Goal: Task Accomplishment & Management: Manage account settings

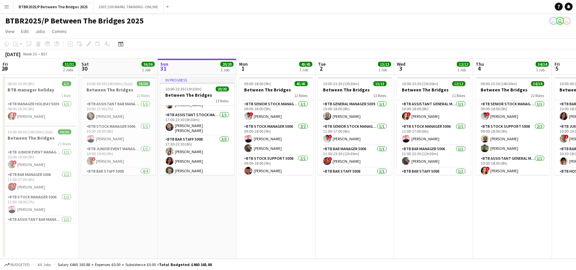
click at [213, 148] on app-card-role "BTB Bar Staff 5008 [DATE] 17:30-23:30 (6h) [PERSON_NAME] Mornas [PERSON_NAME] […" at bounding box center [197, 156] width 74 height 42
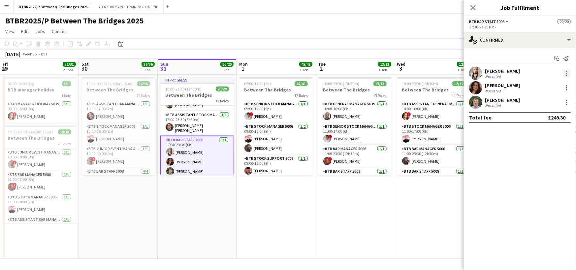
click at [566, 75] on div at bounding box center [566, 75] width 1 height 1
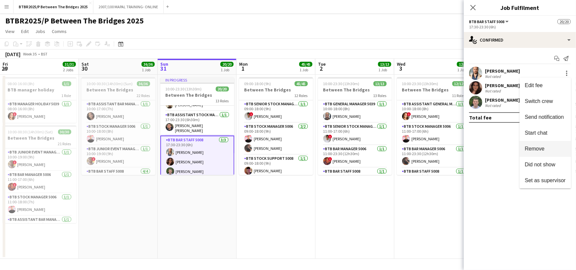
click at [534, 149] on span "Remove" at bounding box center [534, 149] width 20 height 6
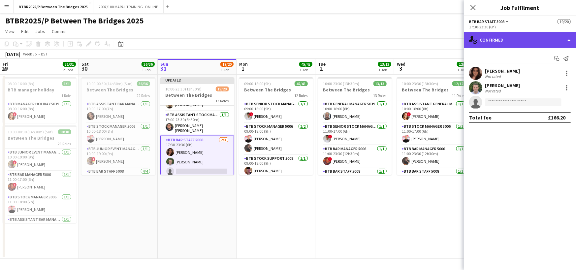
click at [524, 43] on div "single-neutral-actions-check-2 Confirmed" at bounding box center [520, 40] width 112 height 16
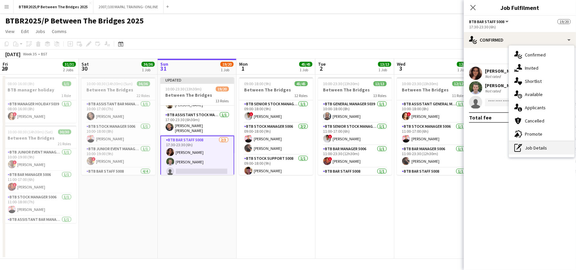
click at [539, 148] on div "pen-write Job Details" at bounding box center [541, 147] width 65 height 13
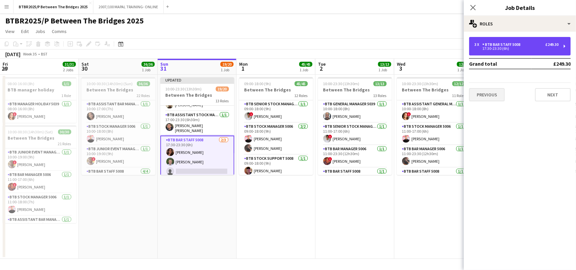
click at [524, 46] on div "3 x BTB Bar Staff 5008 £249.30" at bounding box center [516, 44] width 84 height 5
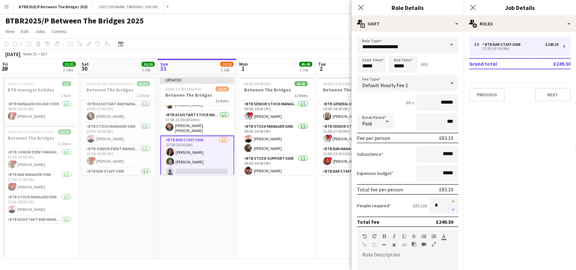
click at [448, 209] on button "button" at bounding box center [453, 210] width 11 height 8
type input "*"
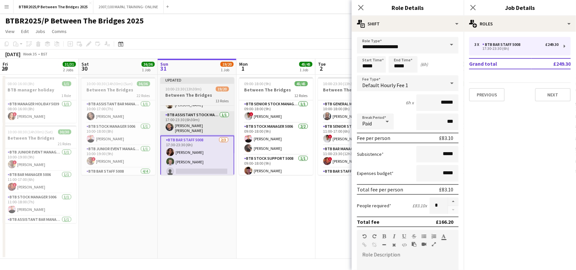
click at [204, 203] on app-date-cell "Updated 10:00-23:30 (13h30m) 19/20 Between The Bridges 13 Roles BTB Stock Manag…" at bounding box center [197, 167] width 79 height 184
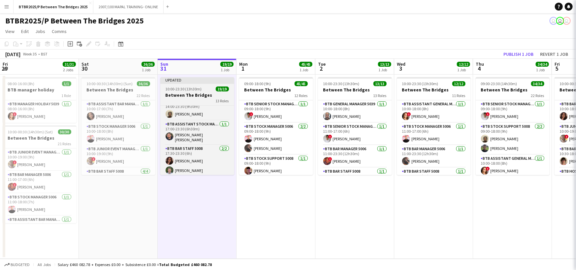
click at [192, 96] on h3 "Between The Bridges" at bounding box center [197, 95] width 74 height 6
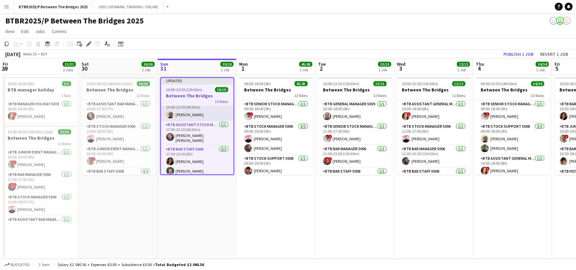
scroll to position [281, 0]
drag, startPoint x: 90, startPoint y: 46, endPoint x: 375, endPoint y: 66, distance: 285.8
click at [90, 46] on icon "Edit" at bounding box center [88, 43] width 5 height 5
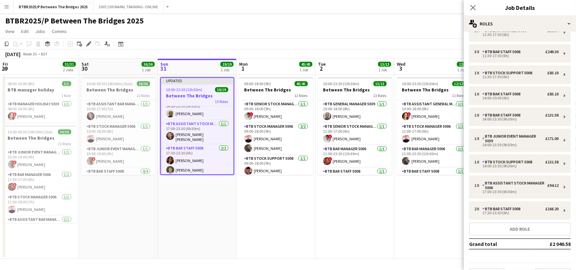
scroll to position [124, 0]
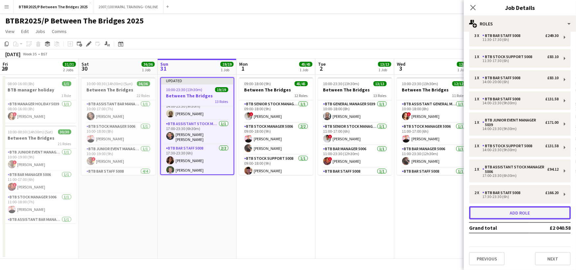
click at [518, 209] on button "Add role" at bounding box center [520, 212] width 102 height 13
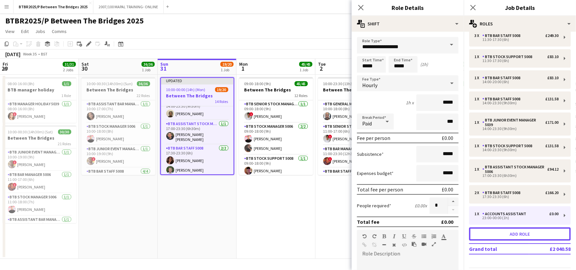
scroll to position [289, 0]
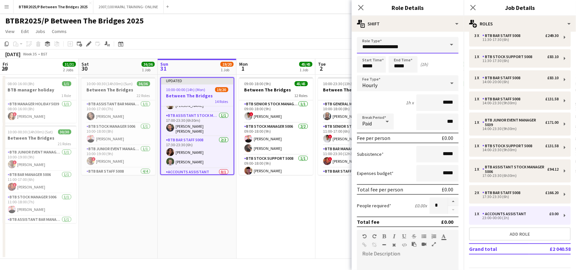
click at [408, 41] on input "**********" at bounding box center [408, 45] width 102 height 16
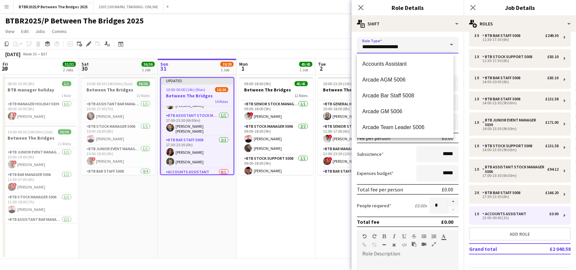
click at [408, 41] on input "**********" at bounding box center [408, 45] width 102 height 16
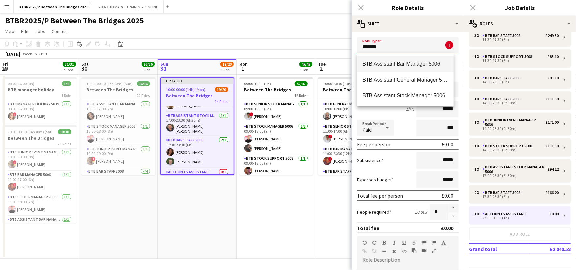
type input "**********"
type input "******"
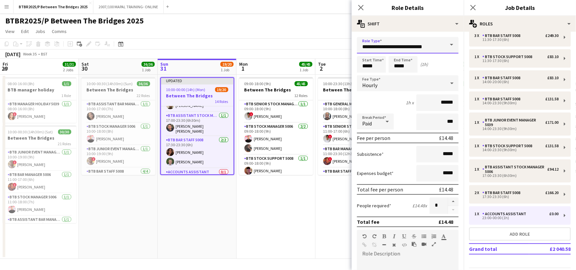
type input "**********"
type input "*****"
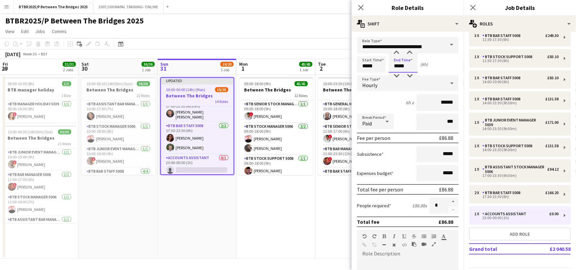
type input "*****"
click at [210, 195] on app-date-cell "Updated 10:00-00:00 (14h) (Mon) 19/20 Between The Bridges 14 Roles BTB Stock Ma…" at bounding box center [197, 167] width 79 height 184
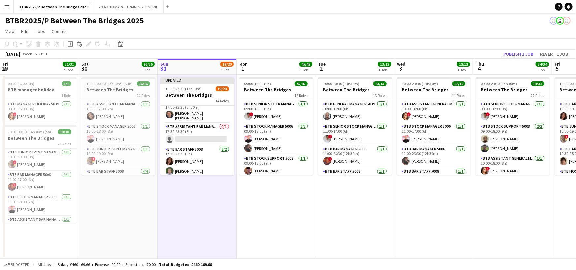
scroll to position [302, 0]
click at [505, 54] on button "Publish 1 job" at bounding box center [517, 54] width 35 height 9
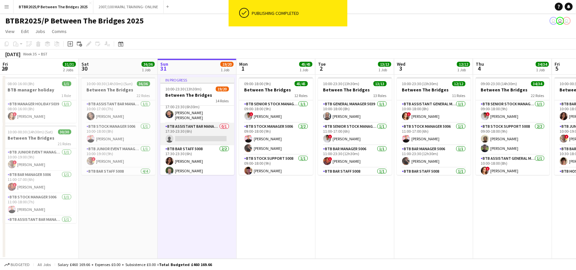
click at [191, 136] on app-card-role "BTB Assistant Bar Manager 5006 0/1 17:30-23:30 (6h) single-neutral-actions" at bounding box center [197, 134] width 74 height 22
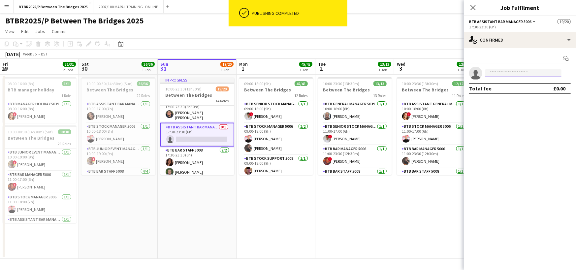
click at [508, 73] on input at bounding box center [523, 73] width 76 height 8
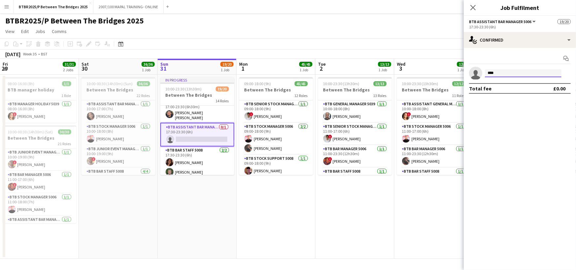
type input "*****"
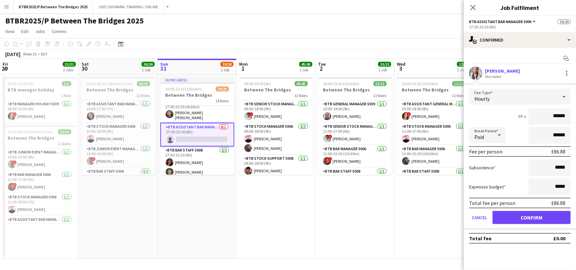
click button "Confirm" at bounding box center [531, 217] width 78 height 13
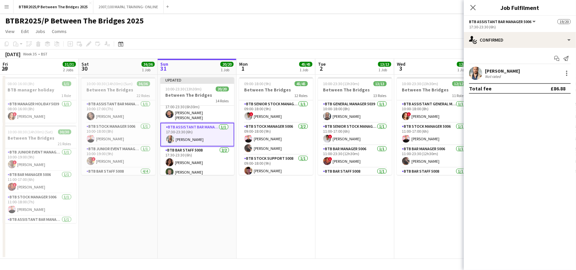
click at [433, 32] on app-page-menu "View Day view expanded Day view collapsed Month view Date picker Jump to [DATE]…" at bounding box center [288, 32] width 576 height 13
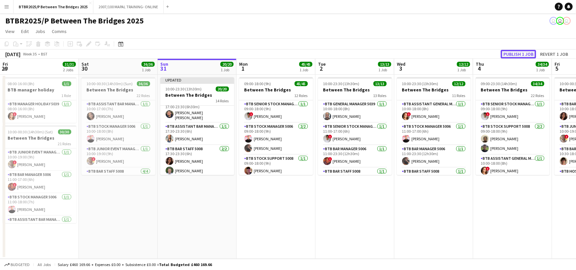
click at [519, 55] on button "Publish 1 job" at bounding box center [517, 54] width 35 height 9
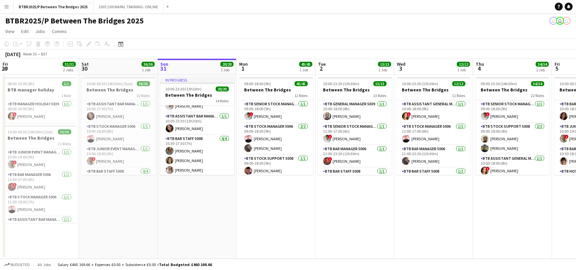
scroll to position [5, 0]
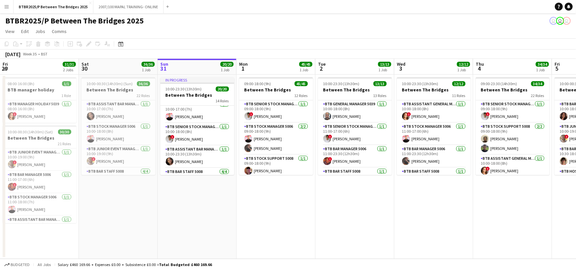
click at [204, 33] on app-page-menu "View Day view expanded Day view collapsed Month view Date picker Jump to [DATE]…" at bounding box center [288, 32] width 576 height 13
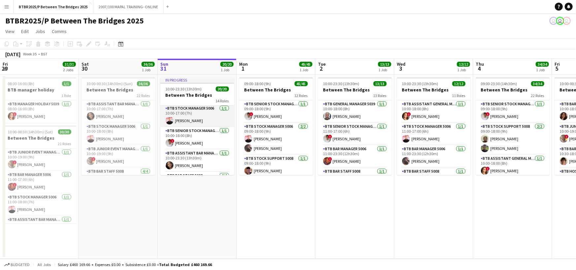
scroll to position [0, 0]
click at [8, 8] on app-icon "Menu" at bounding box center [6, 6] width 5 height 5
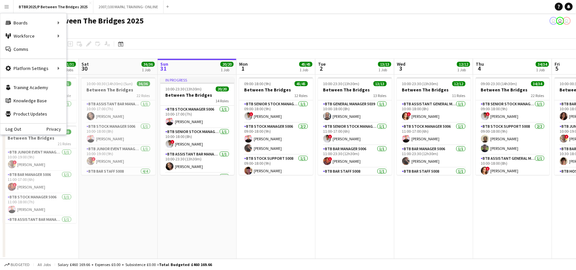
click at [207, 22] on div "BTBR2025/P Between The Bridges 2025 user user user" at bounding box center [288, 19] width 576 height 13
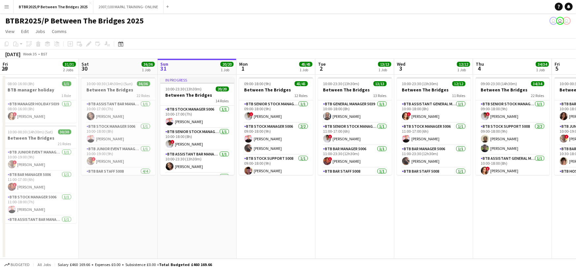
click at [8, 6] on app-icon "Menu" at bounding box center [6, 6] width 5 height 5
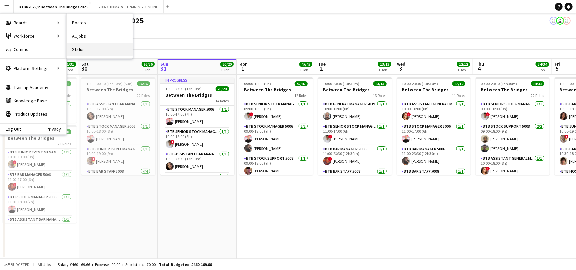
click at [91, 48] on link "Status" at bounding box center [100, 49] width 66 height 13
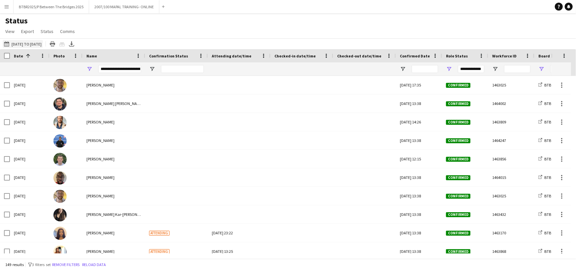
click at [38, 45] on button "[DATE] to [DATE] [DATE] to [DATE]" at bounding box center [23, 44] width 40 height 8
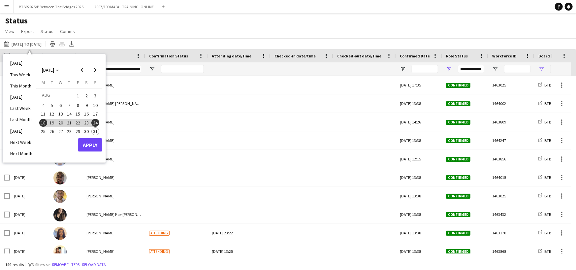
click at [45, 131] on span "25" at bounding box center [43, 131] width 8 height 8
click at [98, 133] on button "31" at bounding box center [95, 131] width 9 height 9
click at [98, 141] on button "Apply" at bounding box center [90, 144] width 24 height 13
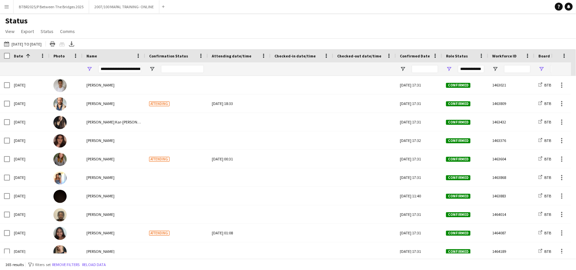
click at [120, 71] on div "**********" at bounding box center [119, 69] width 43 height 8
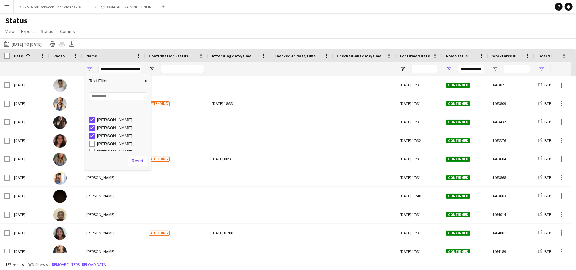
scroll to position [363, 0]
type input "**********"
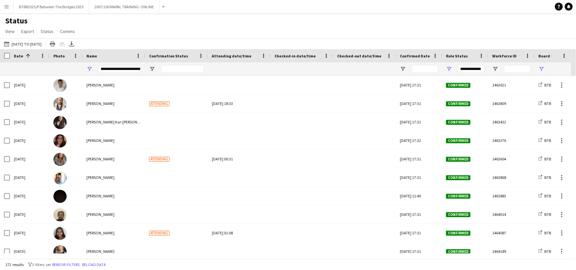
click at [110, 30] on div "Status View Views Default view BTB upload workforce New starters Payroll checks…" at bounding box center [288, 27] width 576 height 22
click at [55, 46] on icon "Print table" at bounding box center [52, 43] width 5 height 5
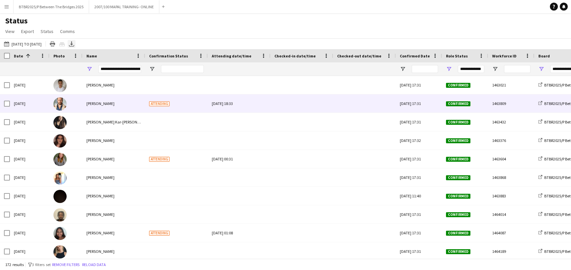
click at [74, 45] on icon at bounding box center [71, 46] width 5 height 2
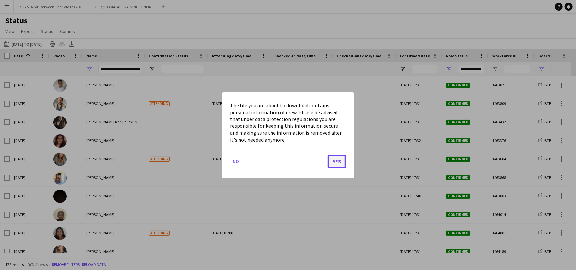
click at [342, 159] on button "Yes" at bounding box center [336, 160] width 18 height 13
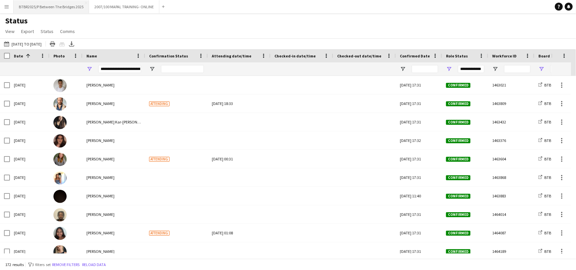
click at [57, 6] on button "BTBR2025/P Between The Bridges 2025 Close" at bounding box center [51, 6] width 75 height 13
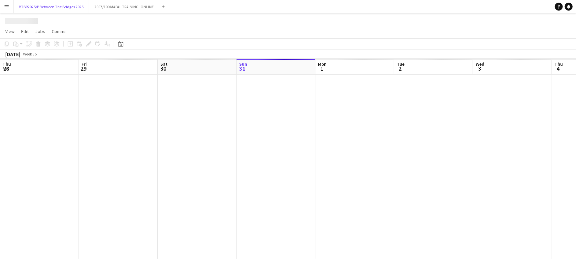
scroll to position [0, 158]
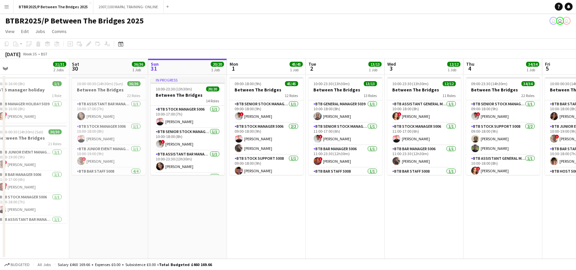
drag, startPoint x: 96, startPoint y: 66, endPoint x: 174, endPoint y: 75, distance: 79.3
click at [174, 75] on app-calendar-viewport "Wed 27 18/18 1 Job Thu 28 35/35 2 Jobs Fri 29 31/31 2 Jobs Sat 30 36/36 1 Job S…" at bounding box center [288, 159] width 576 height 200
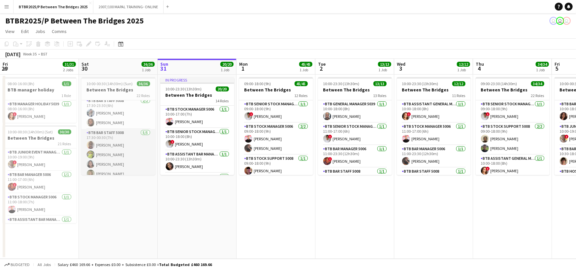
scroll to position [486, 0]
click at [130, 138] on app-card-role "BTB Bar Staff 5008 [DATE] 17:30-23:30 (6h) [PERSON_NAME]" at bounding box center [118, 146] width 74 height 32
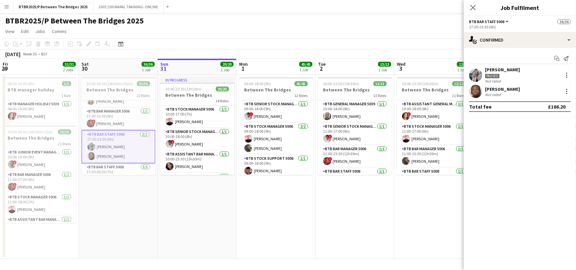
click at [509, 68] on div "[PERSON_NAME]" at bounding box center [502, 70] width 35 height 6
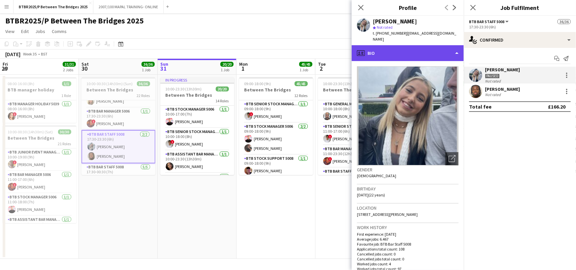
click at [444, 58] on div "profile Bio" at bounding box center [407, 53] width 112 height 16
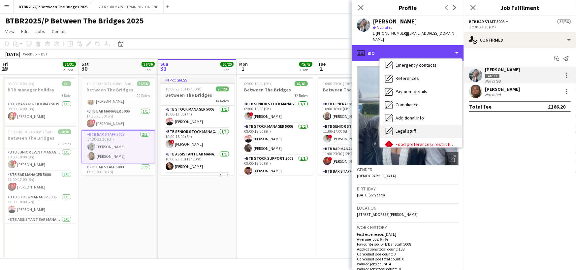
scroll to position [88, 0]
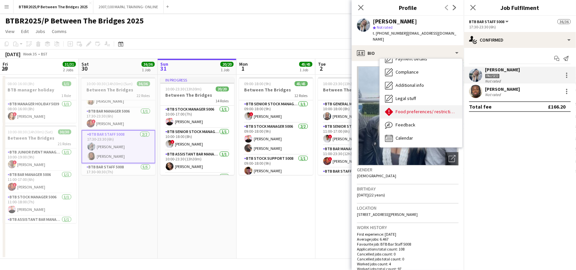
click at [422, 111] on span "Food preferences/ restrictions" at bounding box center [425, 111] width 61 height 6
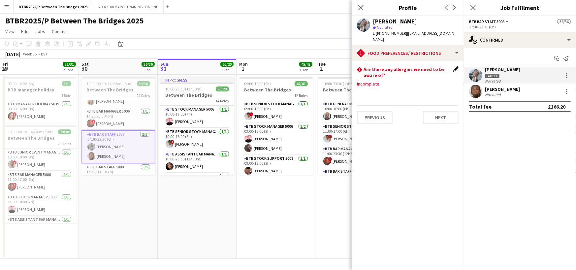
click at [455, 69] on app-icon "Edit this field" at bounding box center [455, 68] width 5 height 5
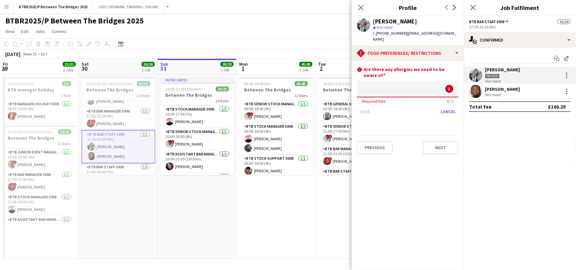
click at [440, 89] on input at bounding box center [408, 89] width 102 height 16
type input "*"
click at [365, 108] on button "Save" at bounding box center [364, 111] width 15 height 11
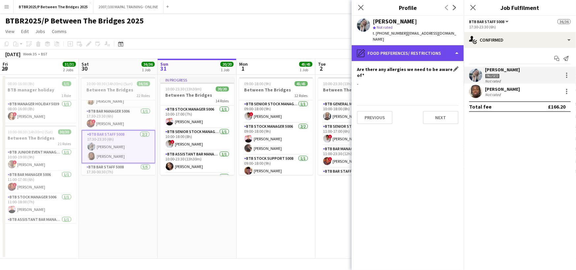
click at [412, 47] on div "pencil4 Food preferences/ restrictions" at bounding box center [407, 53] width 112 height 16
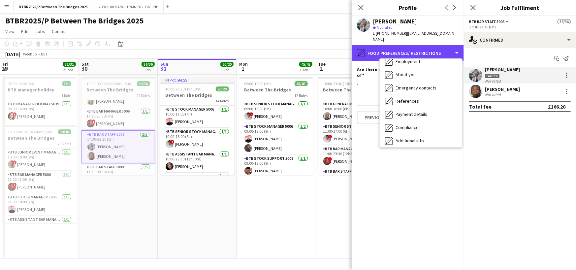
scroll to position [33, 0]
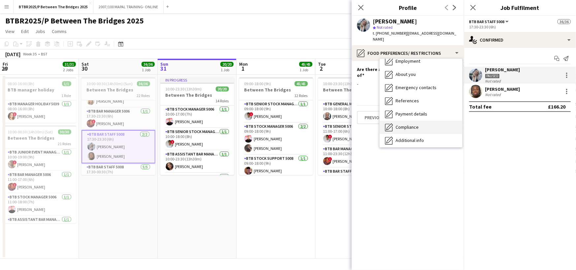
click at [422, 121] on div "Compliance Compliance" at bounding box center [420, 127] width 82 height 13
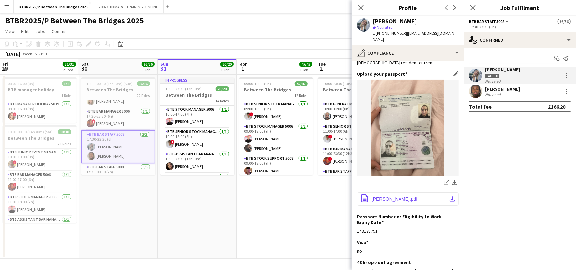
scroll to position [66, 0]
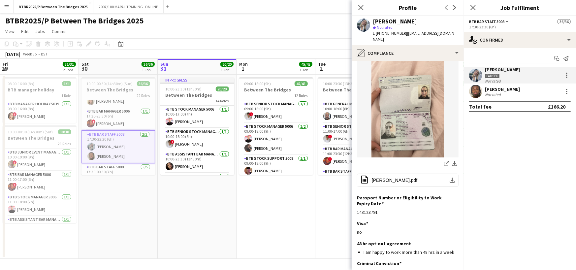
click at [413, 110] on img at bounding box center [408, 109] width 102 height 97
click at [412, 177] on span "[PERSON_NAME].pdf" at bounding box center [395, 179] width 46 height 5
click at [362, 10] on icon "Close pop-in" at bounding box center [360, 7] width 6 height 6
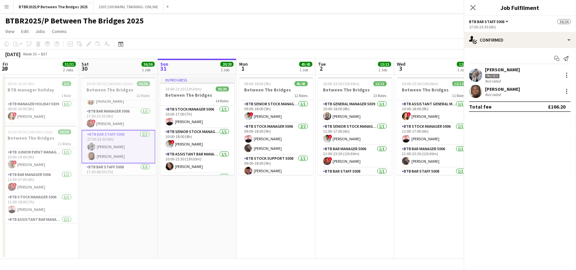
click at [288, 35] on app-page-menu "View Day view expanded Day view collapsed Month view Date picker Jump to [DATE]…" at bounding box center [288, 32] width 576 height 13
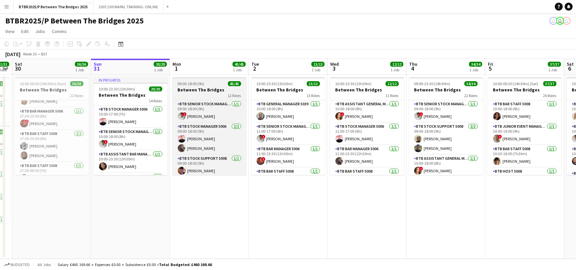
drag, startPoint x: 288, startPoint y: 63, endPoint x: 204, endPoint y: 81, distance: 85.7
click at [219, 70] on app-calendar-viewport "Wed 27 18/18 1 Job Thu 28 35/35 2 Jobs Fri 29 31/31 2 Jobs Sat 30 36/36 1 Job S…" at bounding box center [288, 159] width 576 height 200
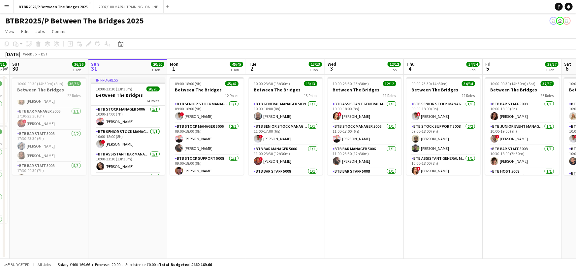
click at [437, 15] on div "BTBR2025/P Between The Bridges 2025 user user user" at bounding box center [288, 19] width 576 height 13
click at [217, 23] on div "BTBR2025/P Between The Bridges 2025 user user user" at bounding box center [288, 19] width 576 height 13
